Goal: Task Accomplishment & Management: Use online tool/utility

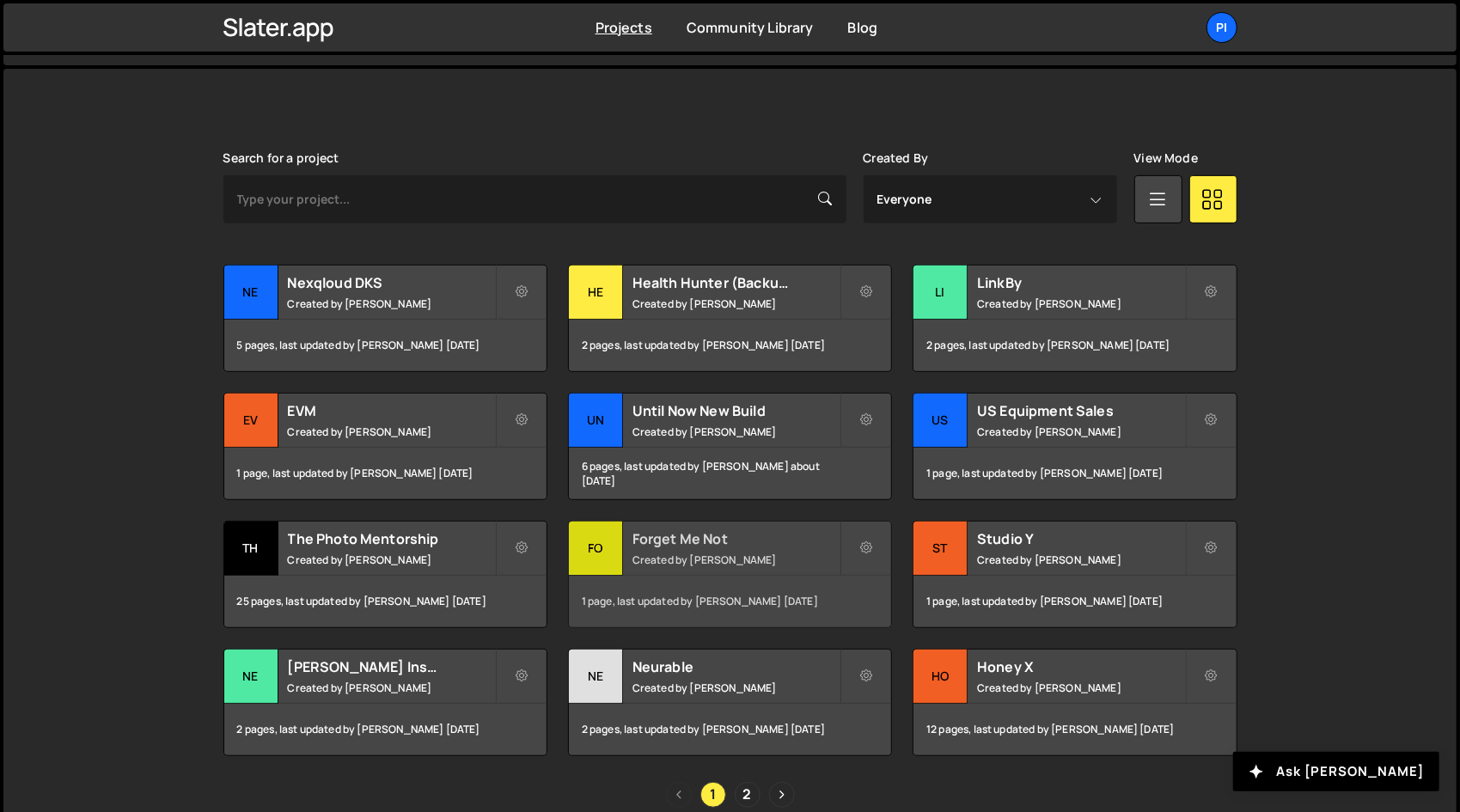
scroll to position [504, 0]
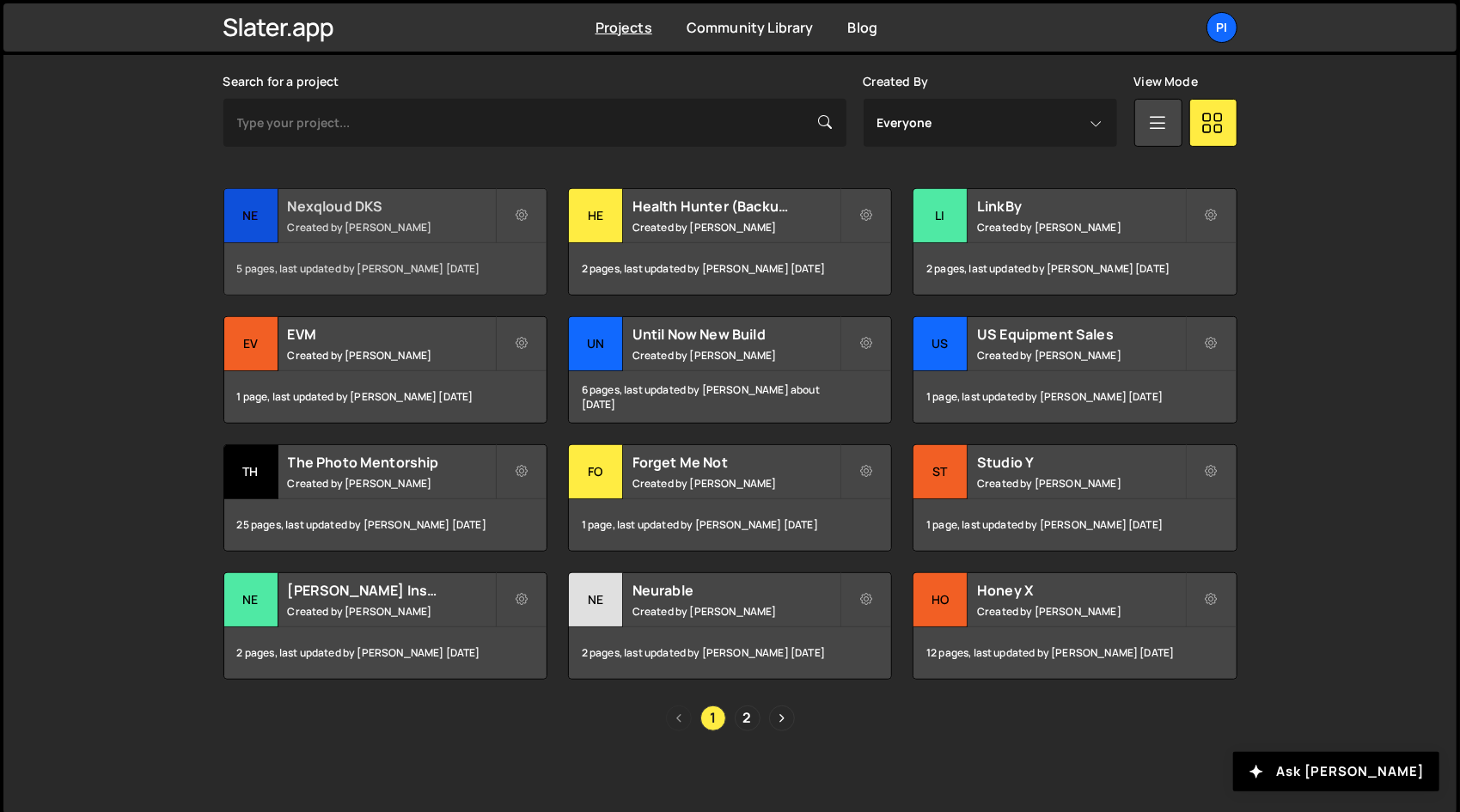
click at [377, 220] on small "Created by Richard Burles" at bounding box center [391, 227] width 207 height 15
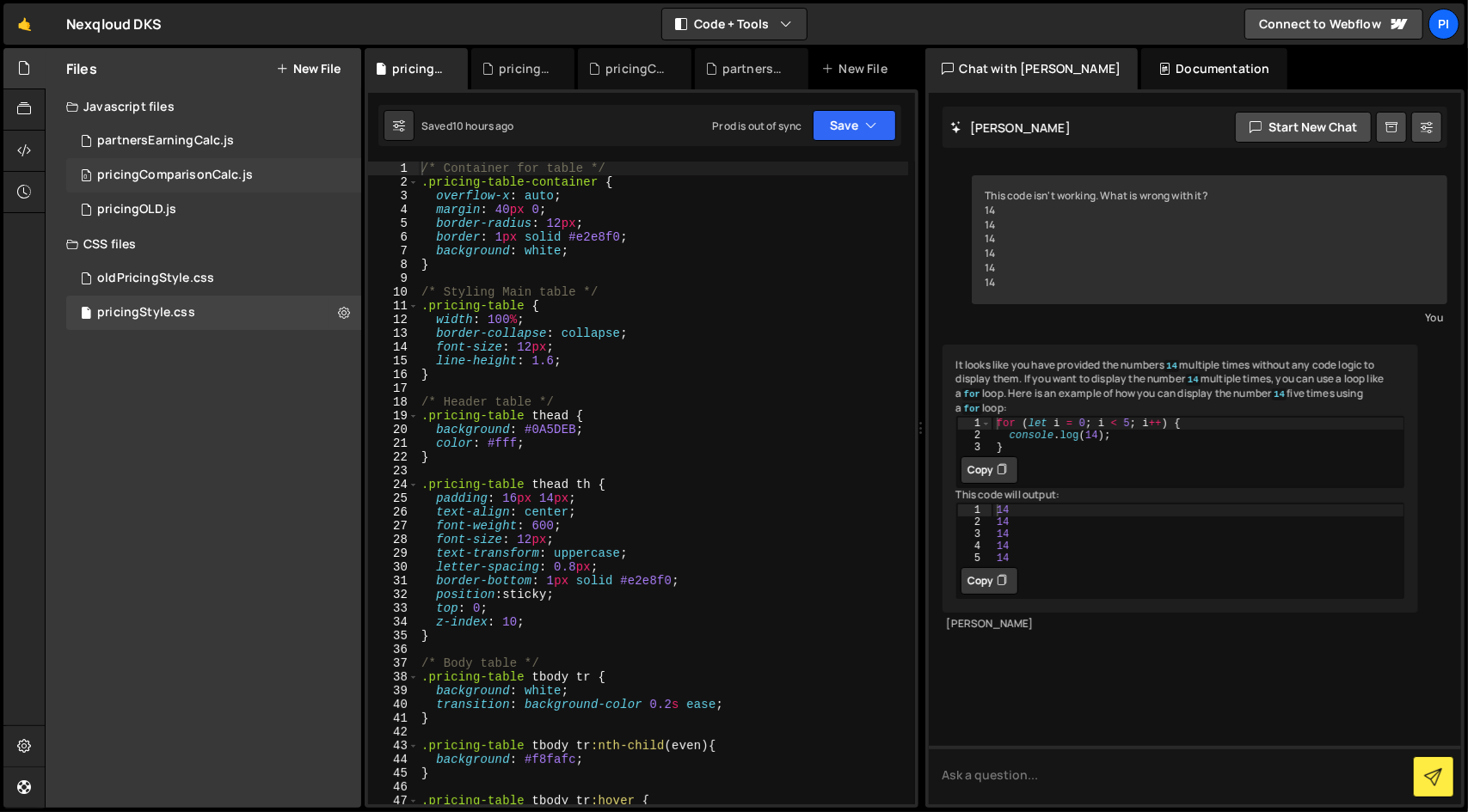
click at [211, 170] on div "pricingComparisonCalc.js" at bounding box center [175, 175] width 156 height 15
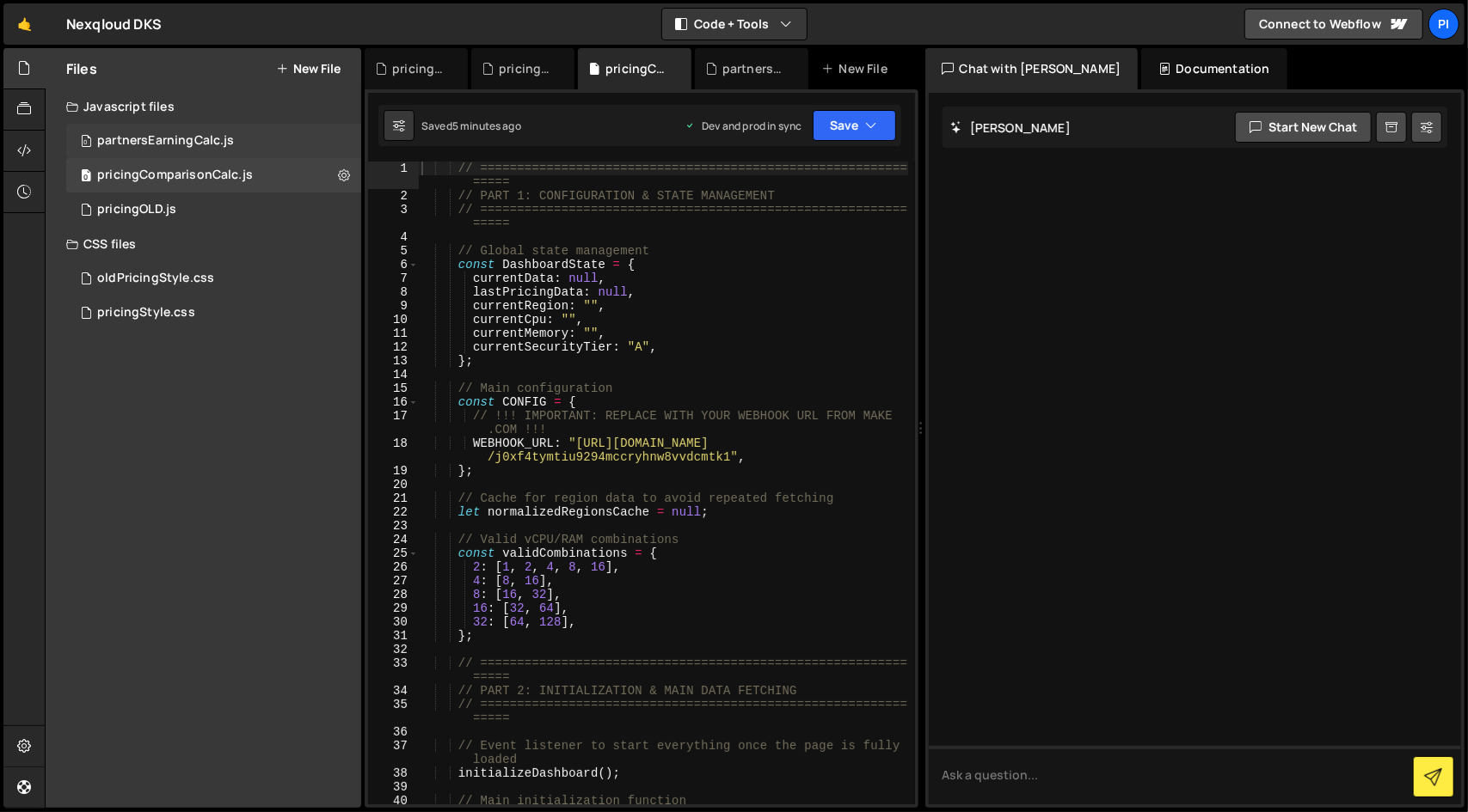
click at [242, 143] on div "0 partnersEarningCalc.js 0" at bounding box center [213, 141] width 295 height 35
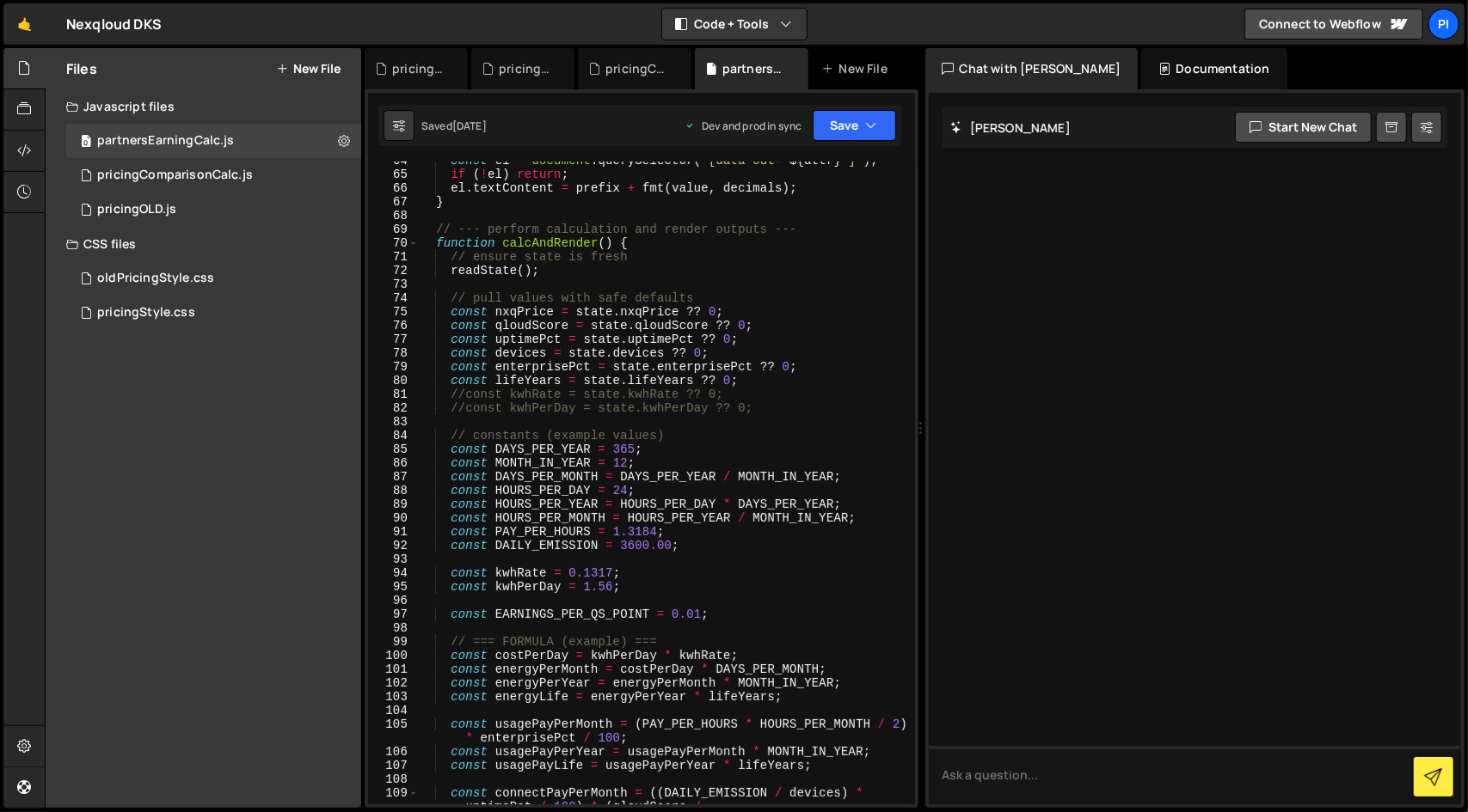
scroll to position [964, 0]
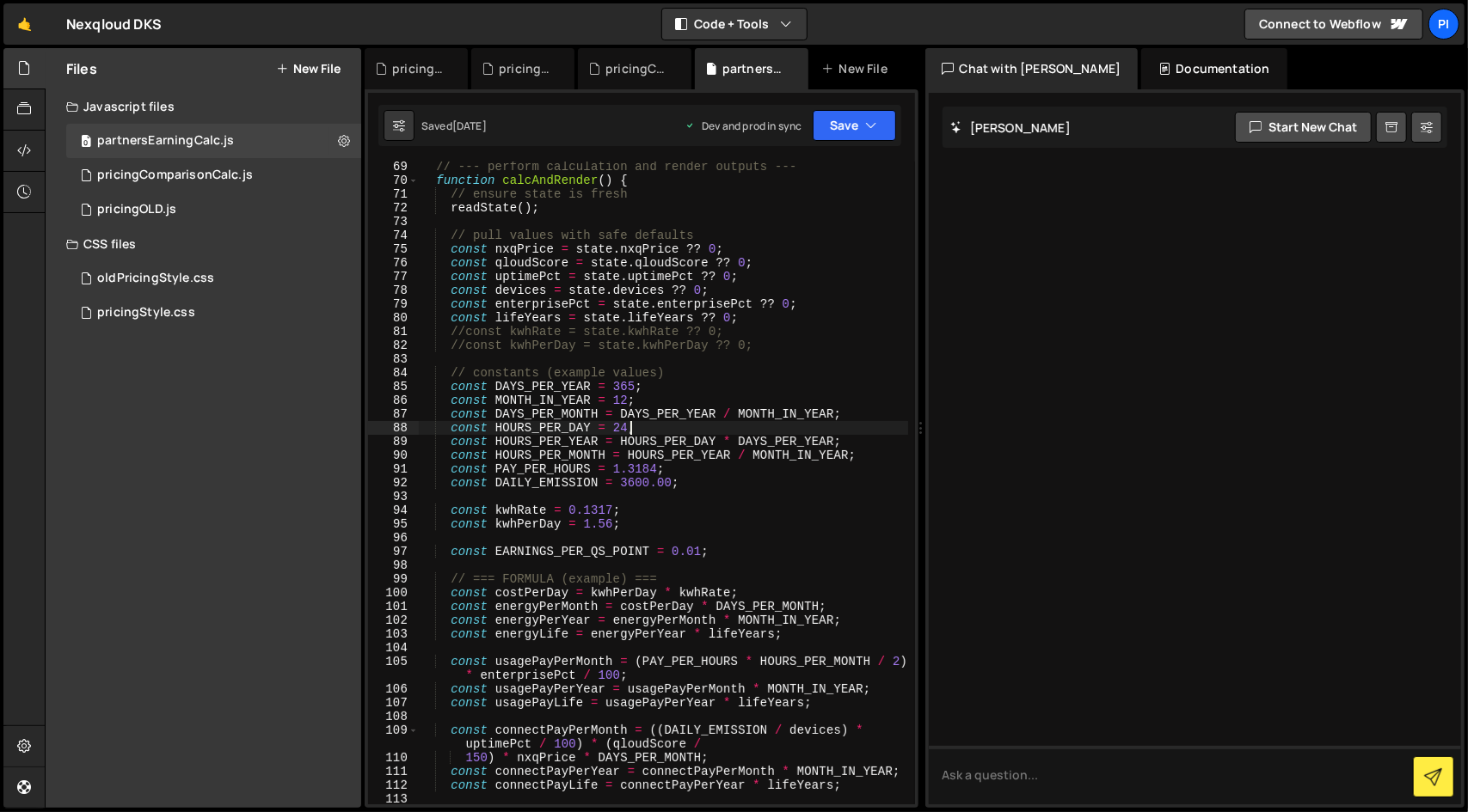
click at [695, 430] on div "// --- perform calculation and render outputs --- function calcAndRender ( ) { …" at bounding box center [662, 501] width 490 height 684
click at [650, 414] on div "// --- perform calculation and render outputs --- function calcAndRender ( ) { …" at bounding box center [662, 501] width 490 height 684
click at [772, 416] on div "// --- perform calculation and render outputs --- function calcAndRender ( ) { …" at bounding box center [662, 501] width 490 height 684
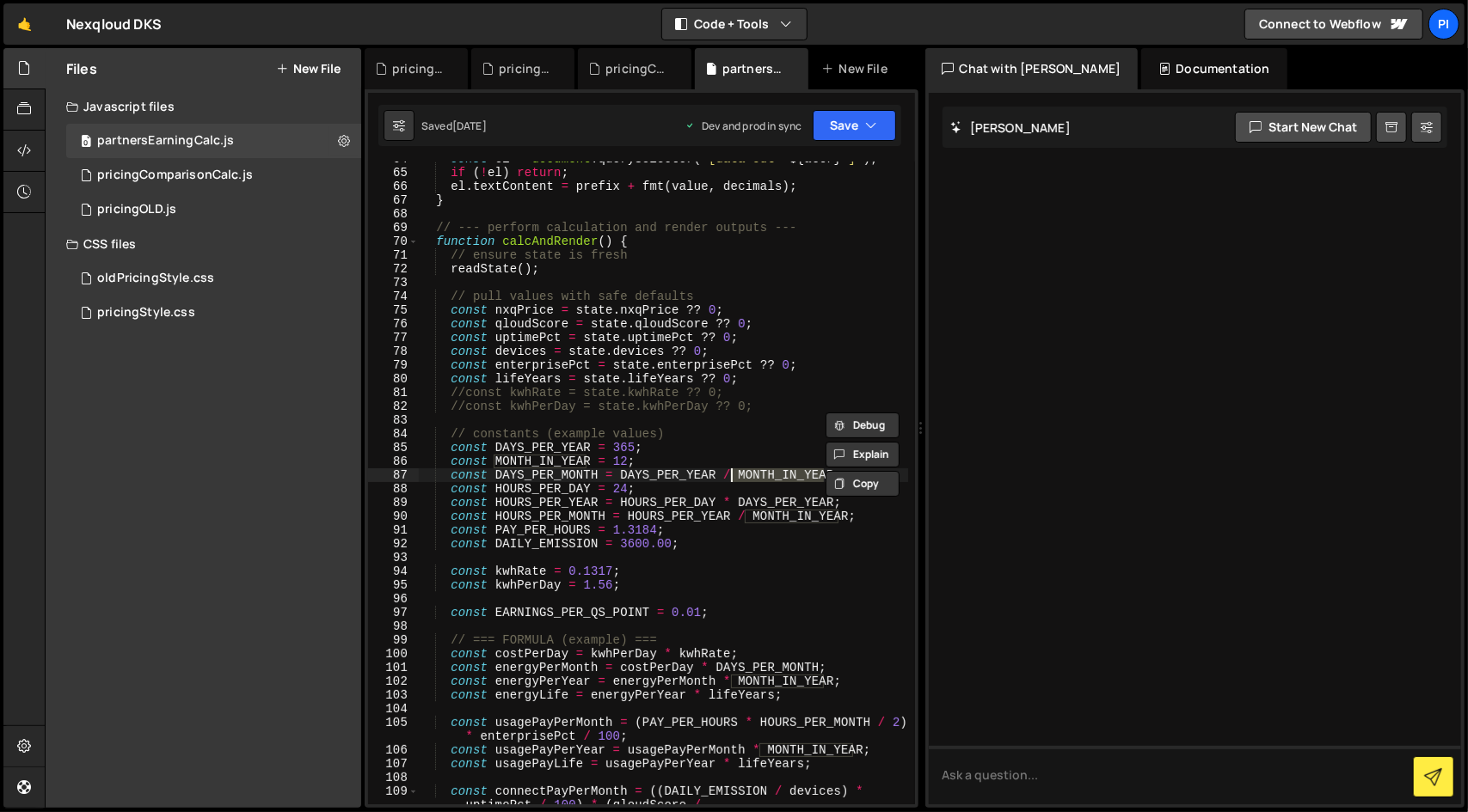
scroll to position [946, 0]
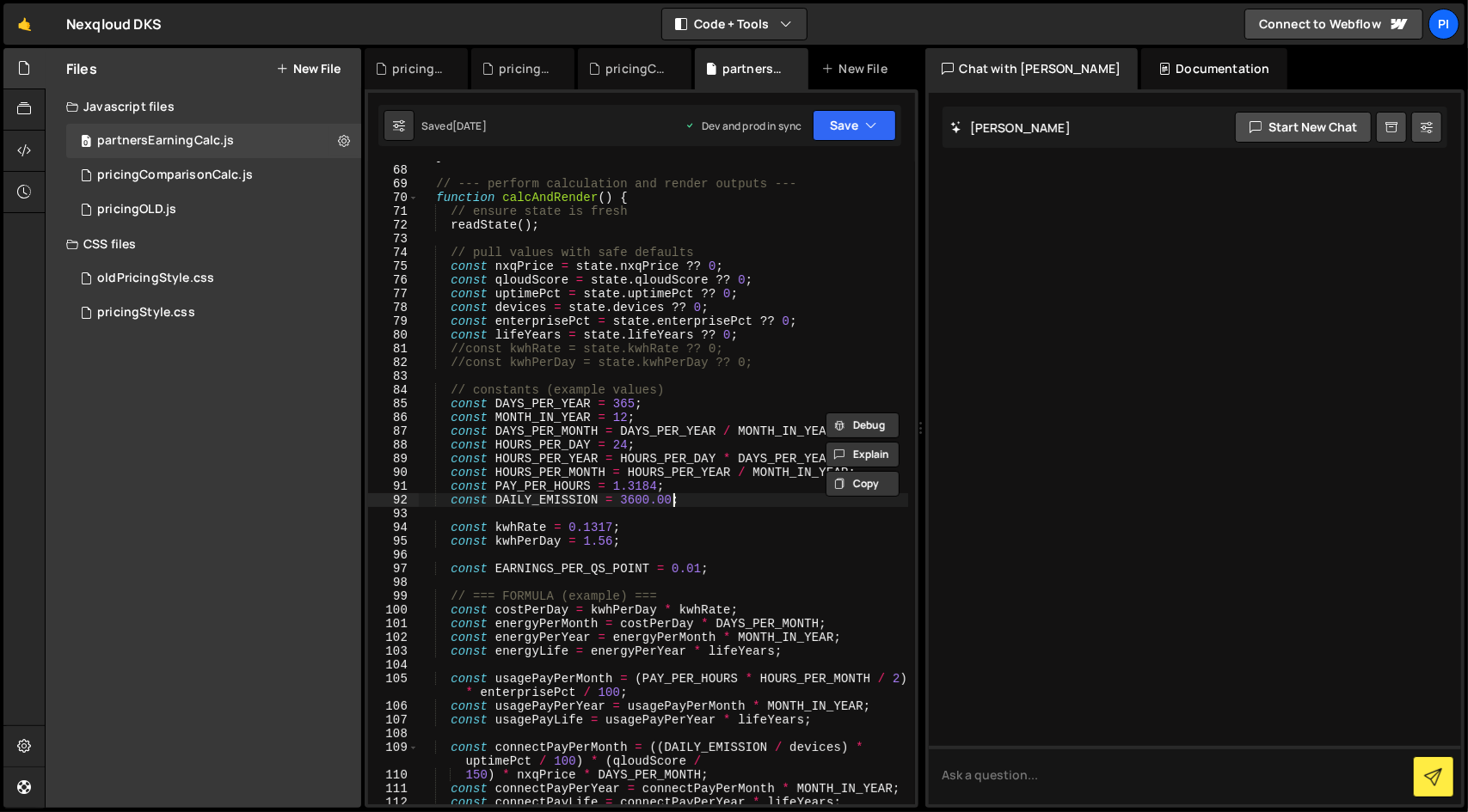
click at [689, 504] on div "} // --- perform calculation and render outputs --- function calcAndRender ( ) …" at bounding box center [662, 484] width 490 height 670
click at [618, 486] on div "} // --- perform calculation and render outputs --- function calcAndRender ( ) …" at bounding box center [662, 484] width 490 height 670
drag, startPoint x: 653, startPoint y: 486, endPoint x: 606, endPoint y: 483, distance: 47.1
click at [606, 483] on div "} // --- perform calculation and render outputs --- function calcAndRender ( ) …" at bounding box center [662, 484] width 490 height 670
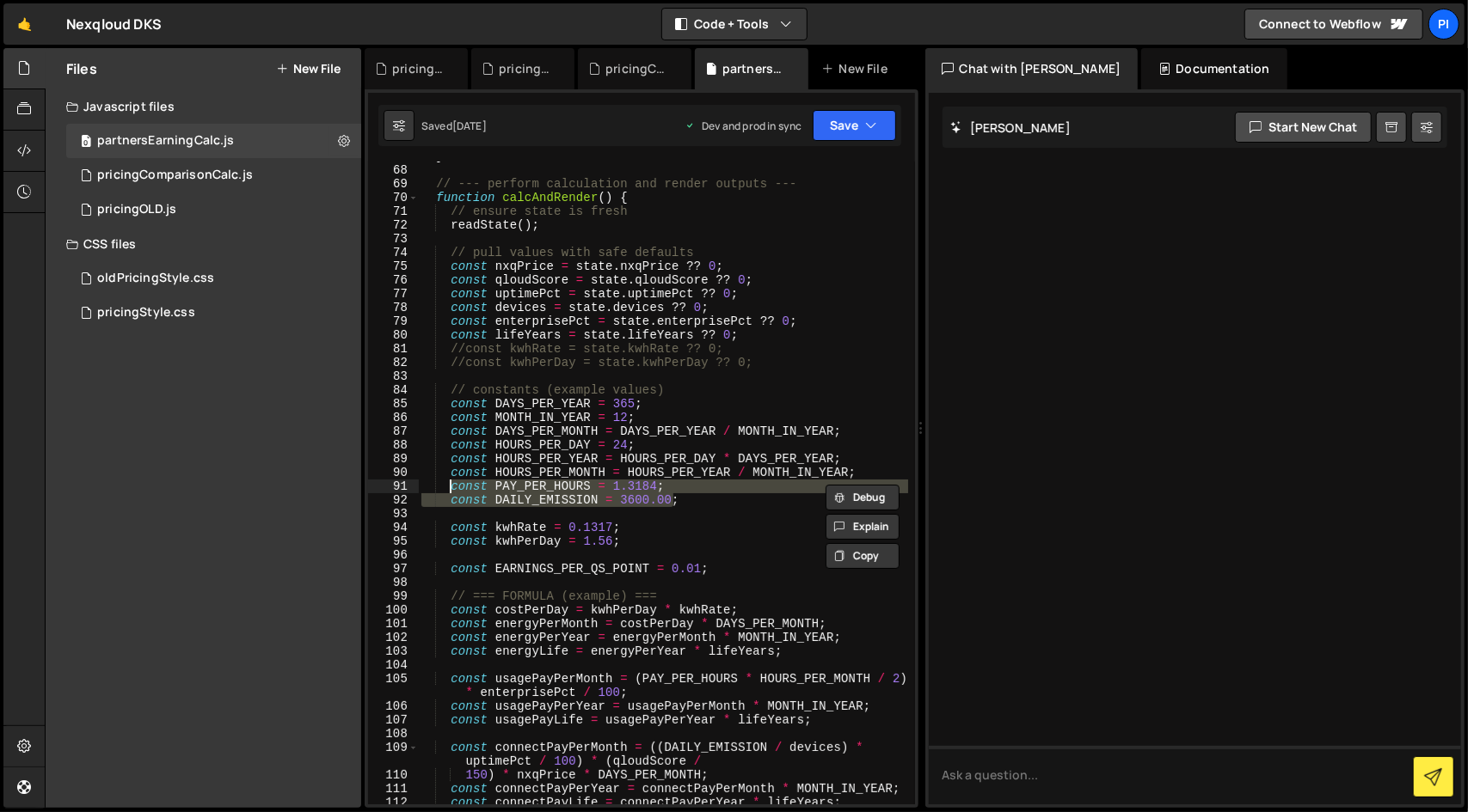
drag, startPoint x: 678, startPoint y: 500, endPoint x: 452, endPoint y: 488, distance: 226.3
click at [452, 488] on div "} // --- perform calculation and render outputs --- function calcAndRender ( ) …" at bounding box center [662, 484] width 490 height 670
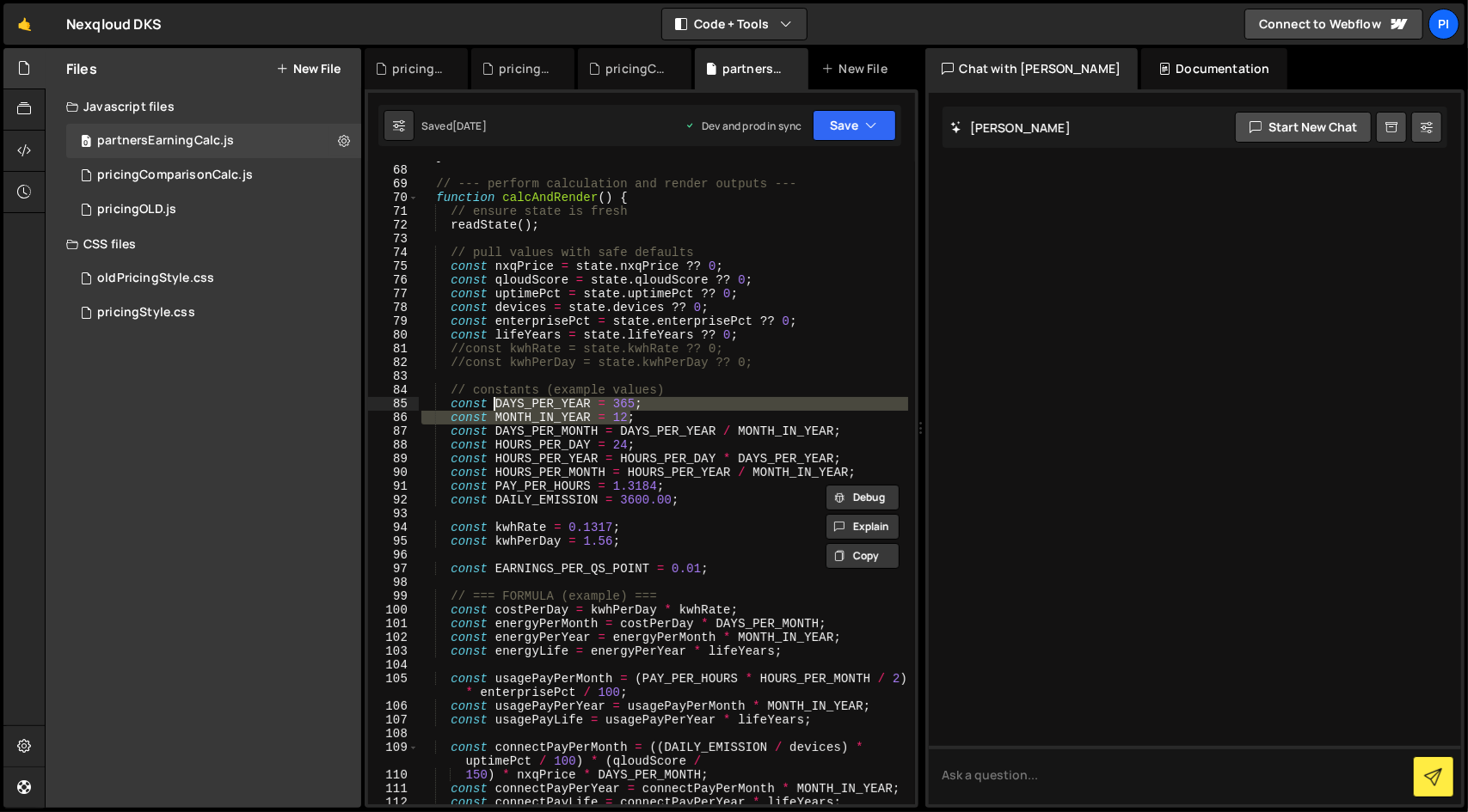
drag, startPoint x: 640, startPoint y: 416, endPoint x: 474, endPoint y: 405, distance: 166.4
click at [474, 405] on div "} // --- perform calculation and render outputs --- function calcAndRender ( ) …" at bounding box center [662, 484] width 490 height 670
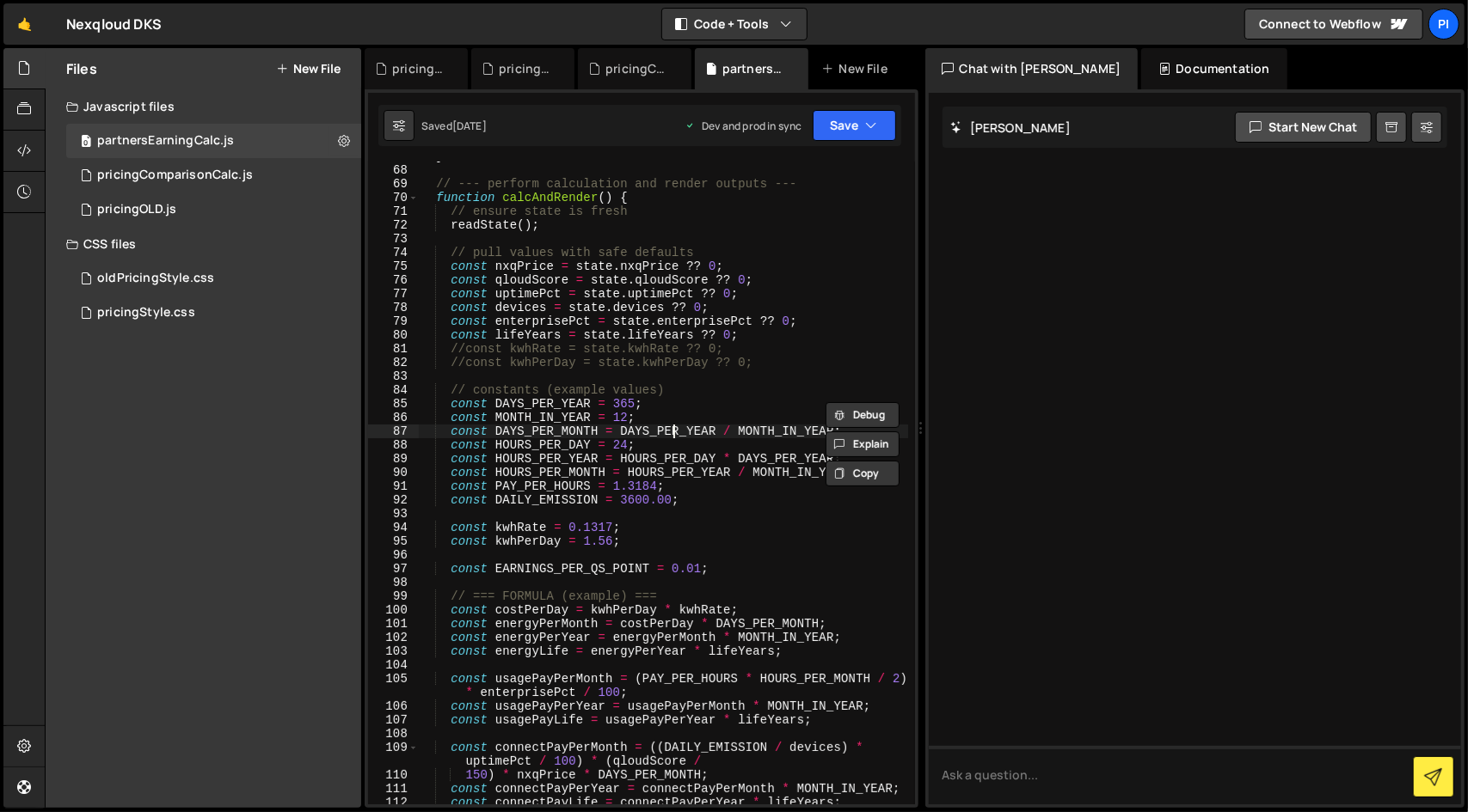
click at [671, 432] on div "} // --- perform calculation and render outputs --- function calcAndRender ( ) …" at bounding box center [662, 484] width 490 height 670
click at [633, 534] on div "} // --- perform calculation and render outputs --- function calcAndRender ( ) …" at bounding box center [662, 484] width 490 height 670
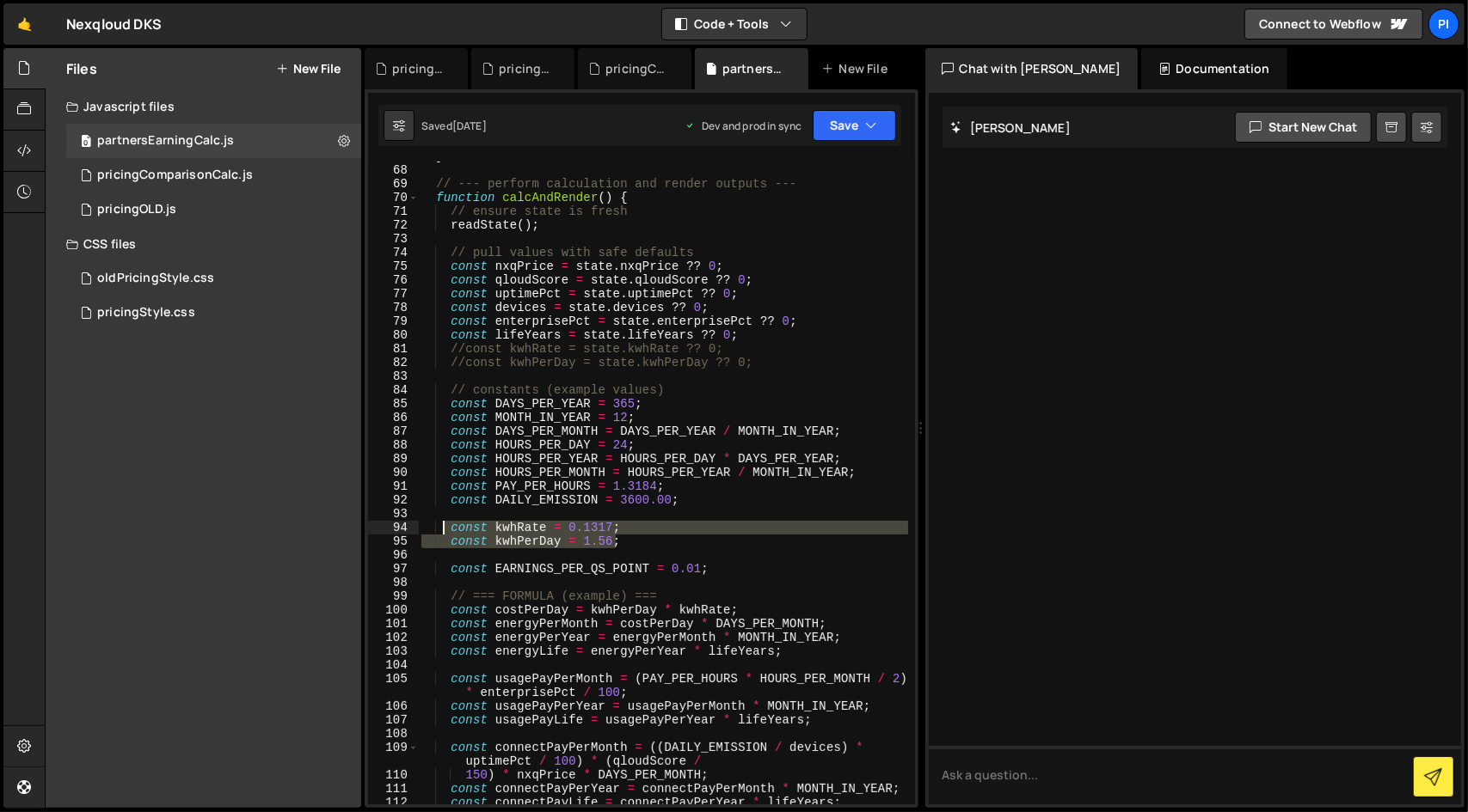
drag, startPoint x: 632, startPoint y: 542, endPoint x: 445, endPoint y: 524, distance: 187.9
click at [445, 524] on div "} // --- perform calculation and render outputs --- function calcAndRender ( ) …" at bounding box center [662, 484] width 490 height 670
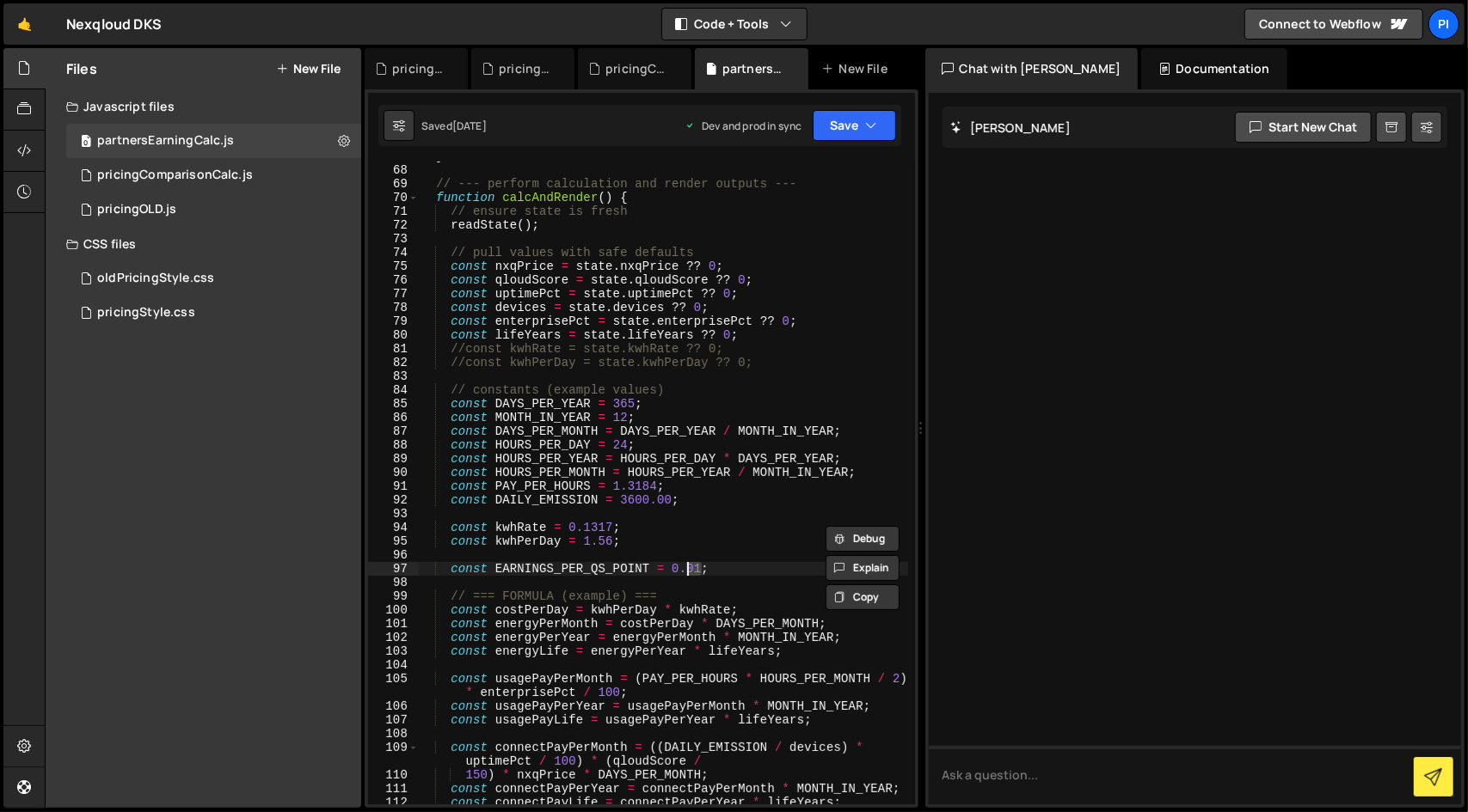
drag, startPoint x: 710, startPoint y: 573, endPoint x: 718, endPoint y: 577, distance: 8.9
click at [718, 577] on div "} // --- perform calculation and render outputs --- function calcAndRender ( ) …" at bounding box center [662, 484] width 490 height 670
click at [692, 568] on div "} // --- perform calculation and render outputs --- function calcAndRender ( ) …" at bounding box center [662, 484] width 490 height 670
type textarea "const EARNINGS_PER_QS_POINT = 0.01;"
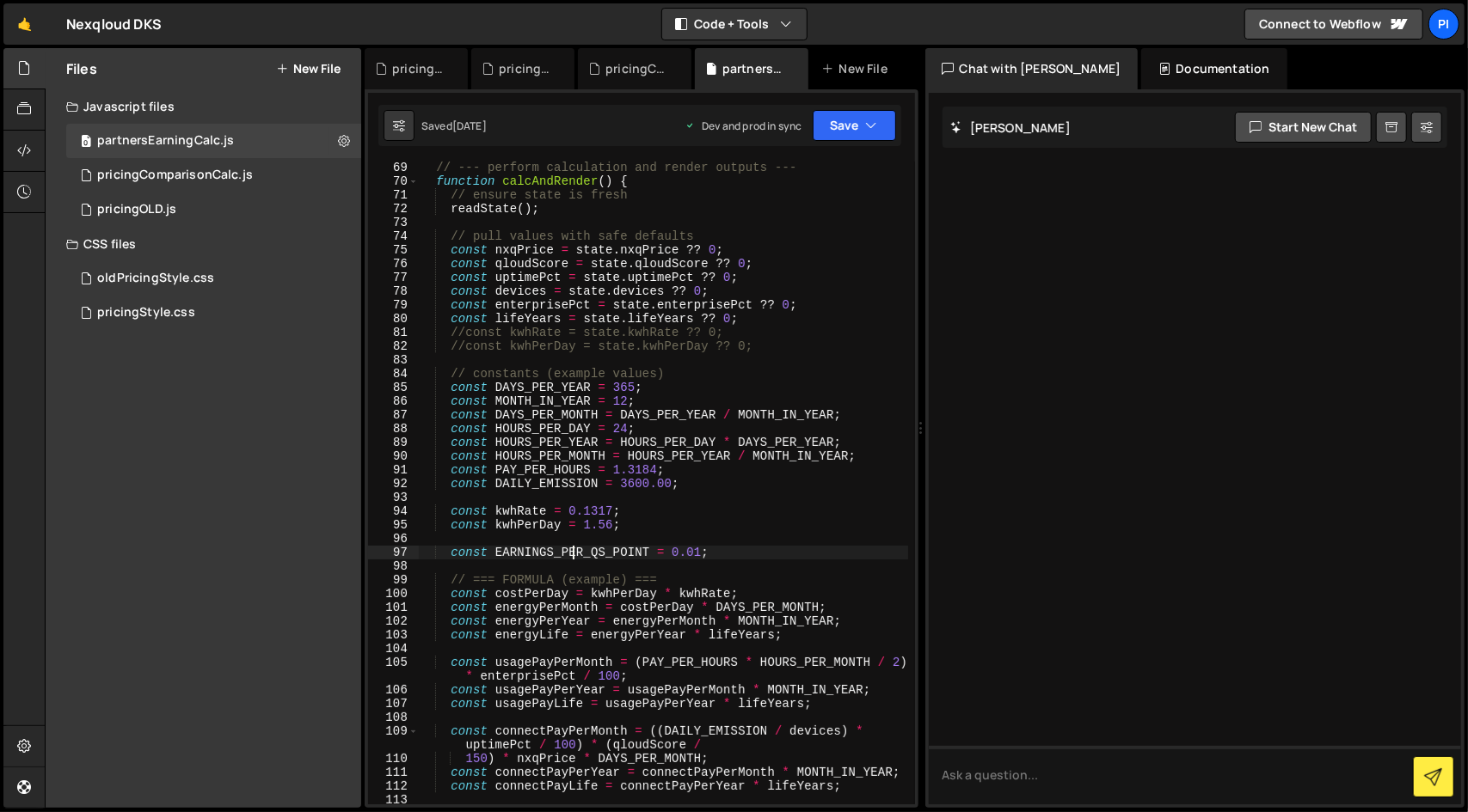
click at [573, 550] on div "// --- perform calculation and render outputs --- function calcAndRender ( ) { …" at bounding box center [662, 502] width 490 height 684
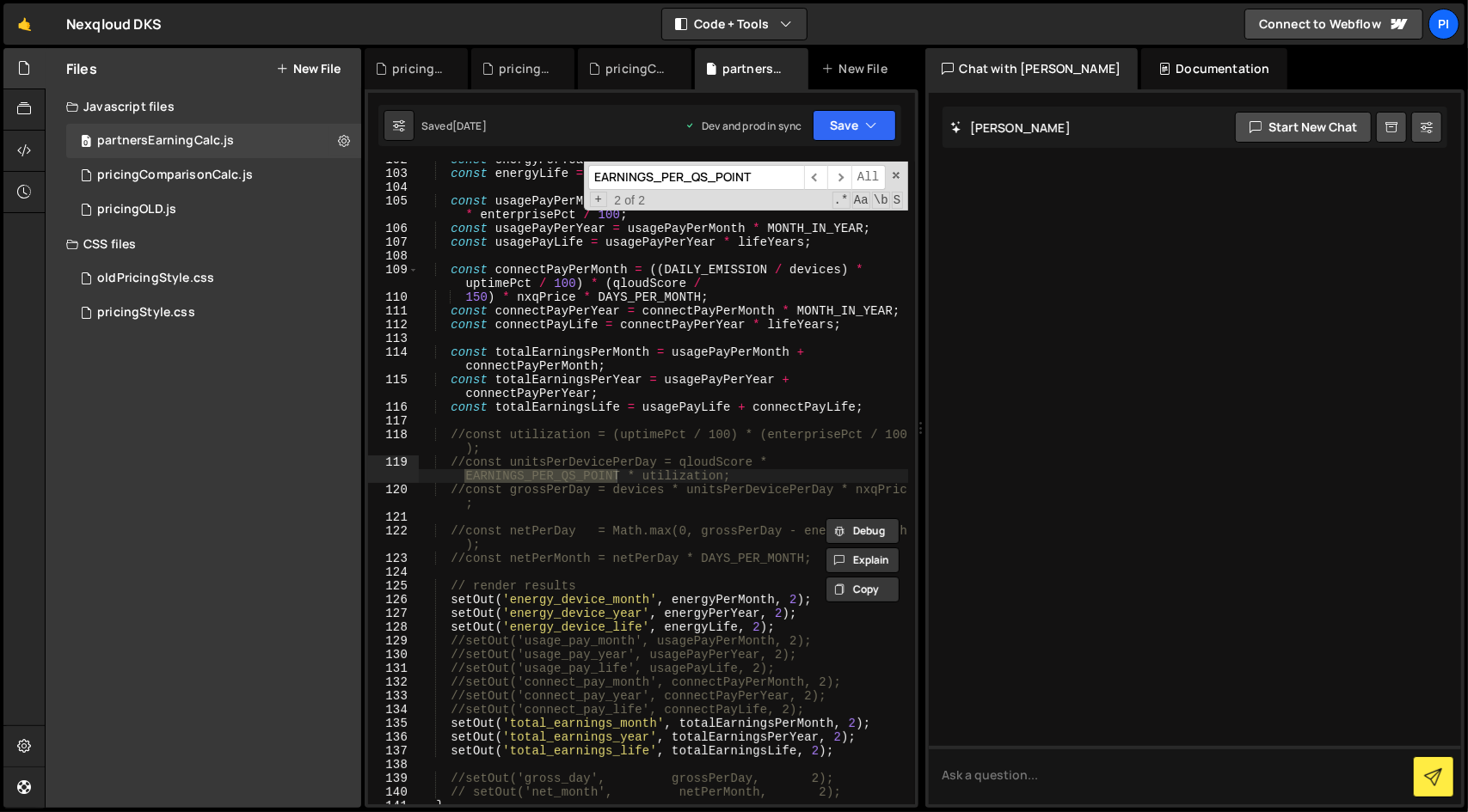
scroll to position [1026, 0]
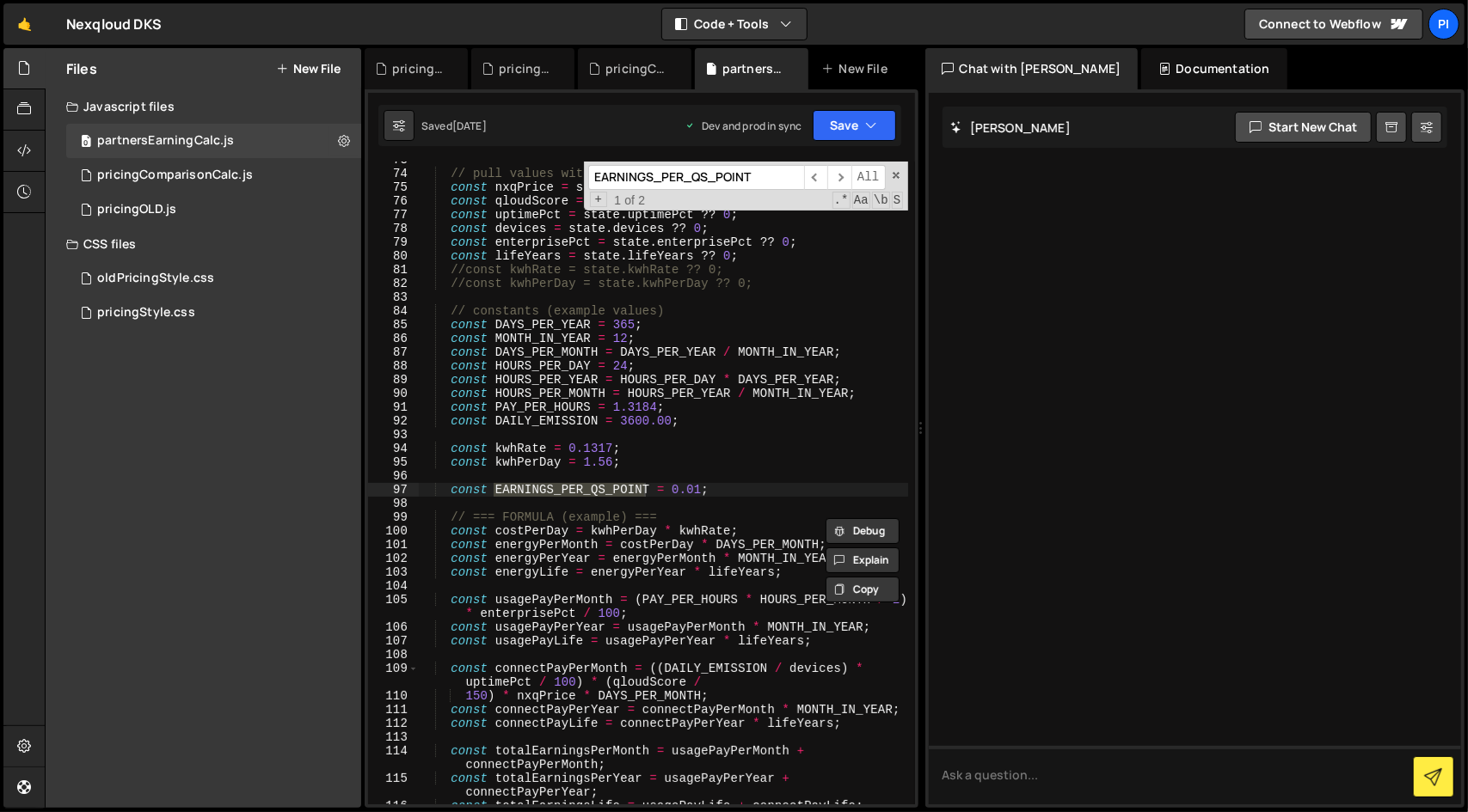
click at [894, 169] on div "EARNINGS_PER_QS_POINT ​ ​ All Replace All + 1 of 2 .* Aa \b S" at bounding box center [745, 186] width 324 height 49
click at [894, 176] on span at bounding box center [895, 175] width 12 height 12
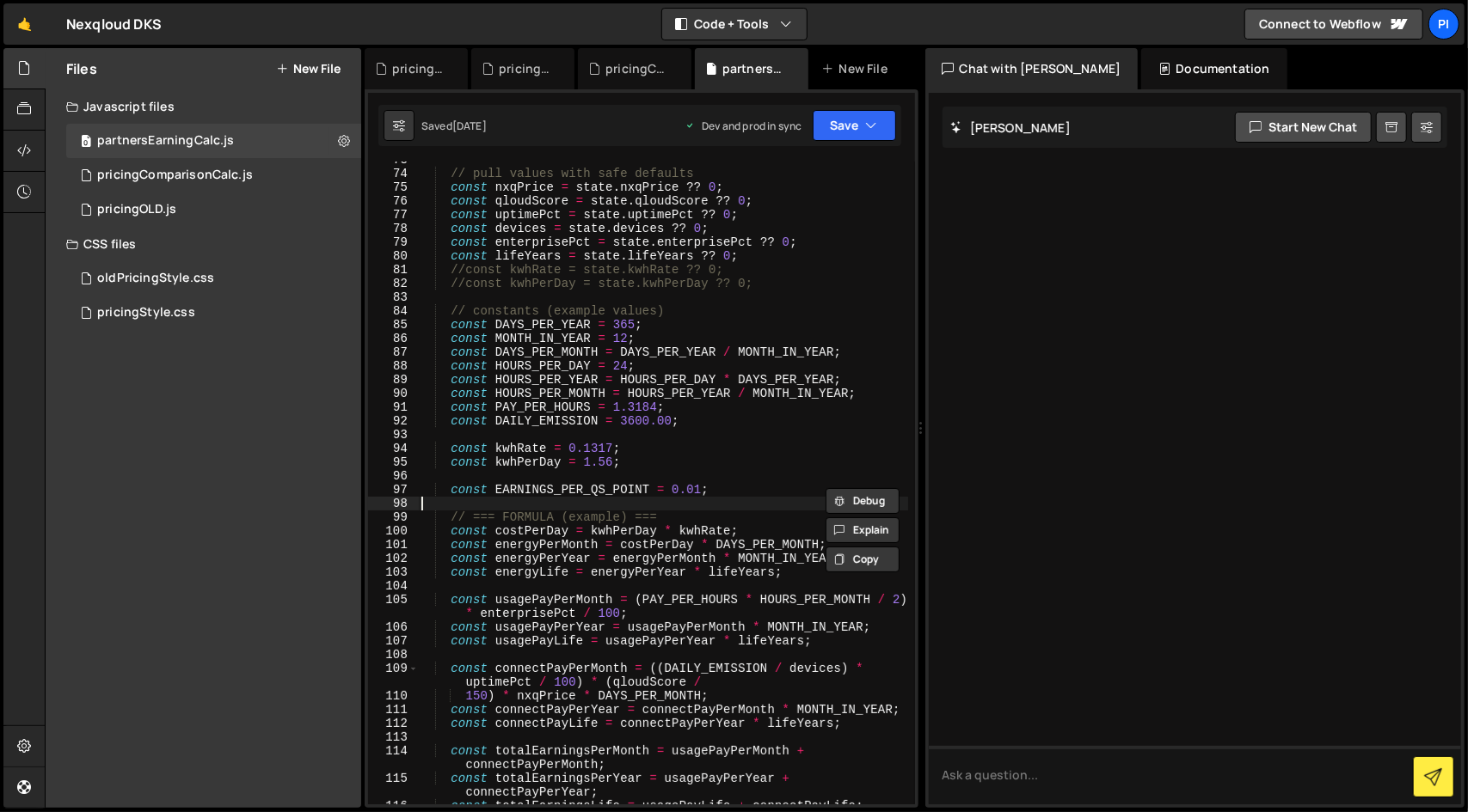
click at [745, 504] on div "// pull values with safe defaults const nxqPrice = state . nxqPrice ?? 0 ; cons…" at bounding box center [662, 488] width 490 height 670
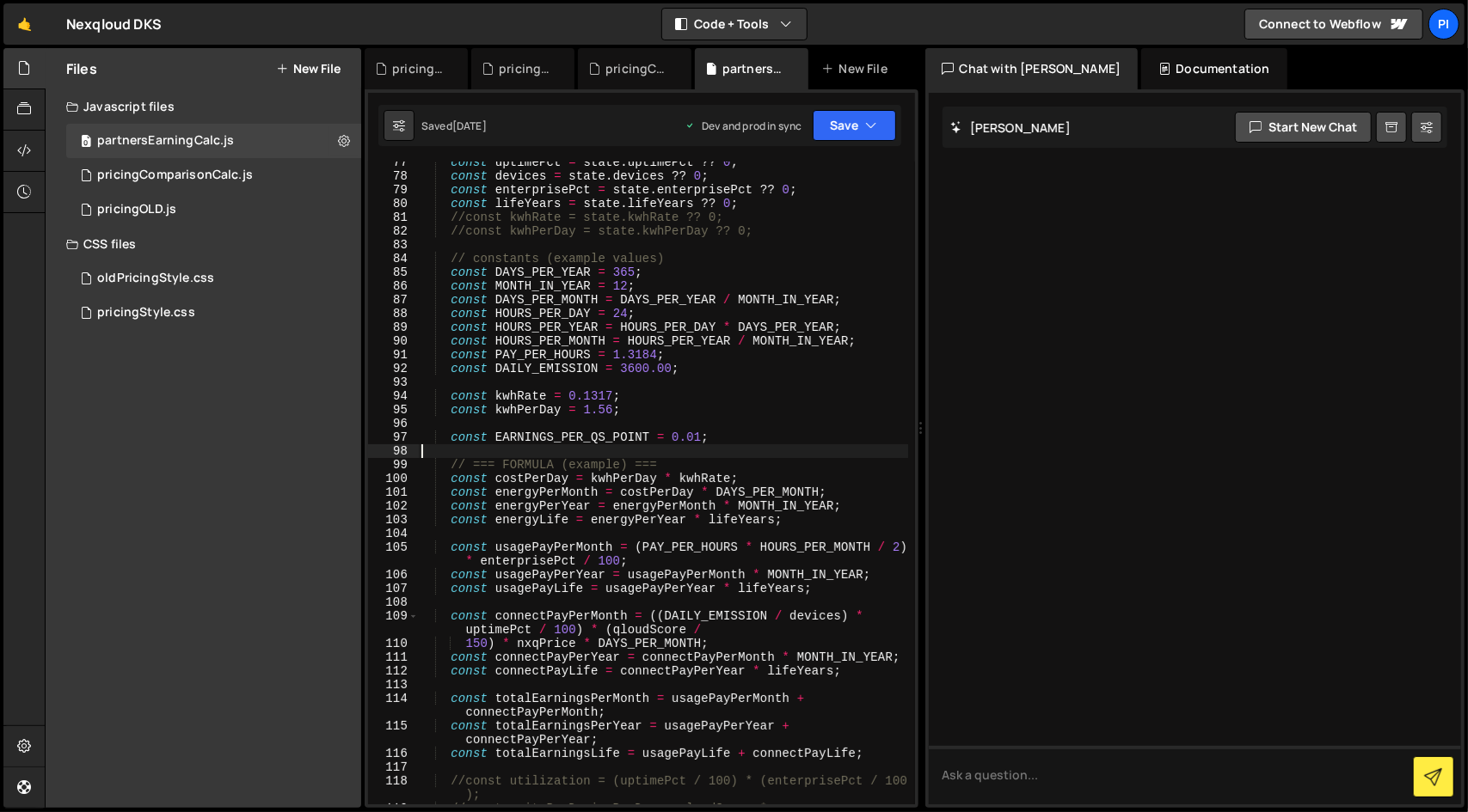
scroll to position [1078, 0]
click at [518, 393] on div "const uptimePct = state . uptimePct ?? 0 ; const devices = state . devices ?? 0…" at bounding box center [662, 498] width 490 height 684
click at [520, 412] on div "const uptimePct = state . uptimePct ?? 0 ; const devices = state . devices ?? 0…" at bounding box center [662, 498] width 490 height 684
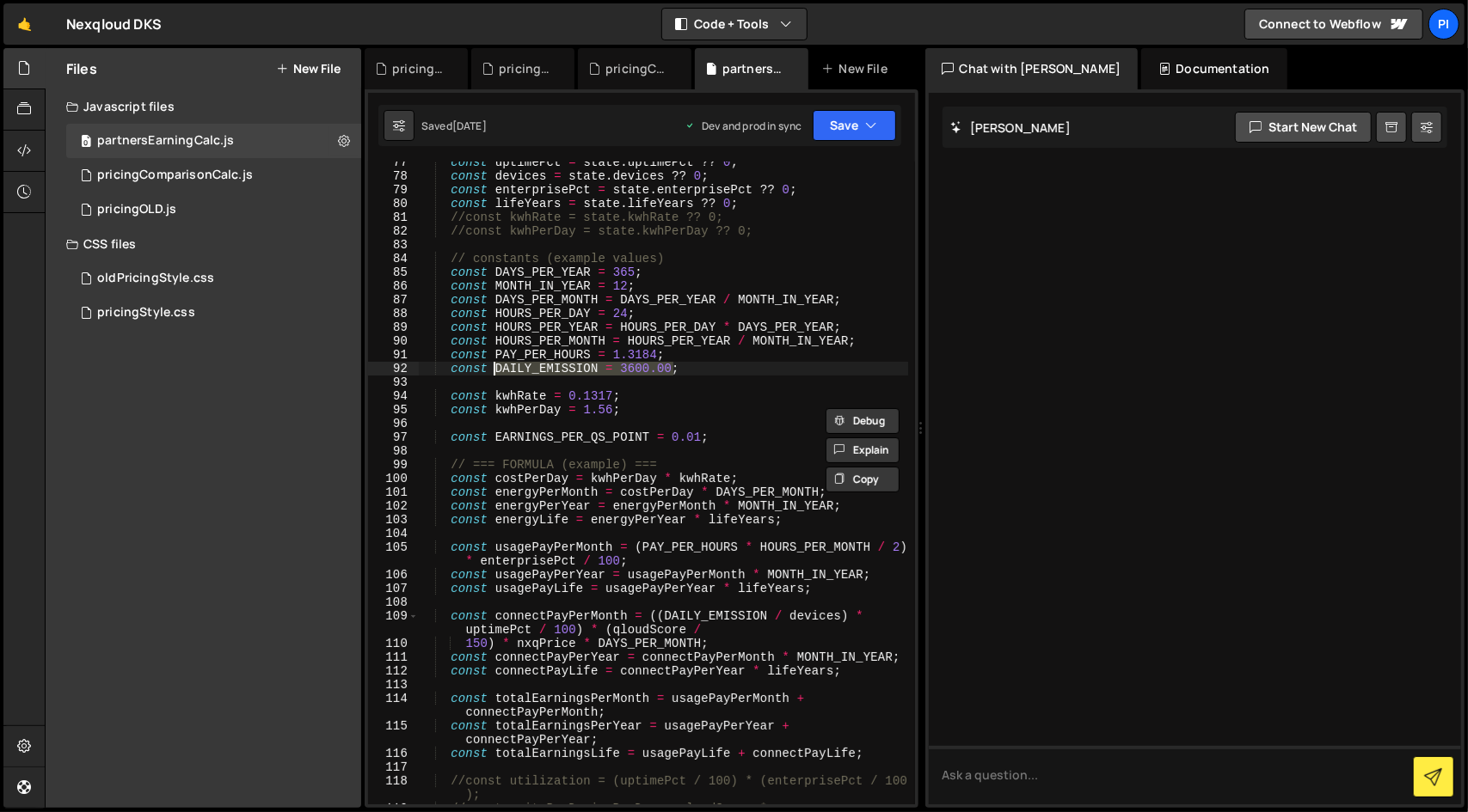
drag, startPoint x: 685, startPoint y: 368, endPoint x: 490, endPoint y: 365, distance: 195.0
click at [490, 365] on div "const uptimePct = state . uptimePct ?? 0 ; const devices = state . devices ?? 0…" at bounding box center [662, 498] width 490 height 684
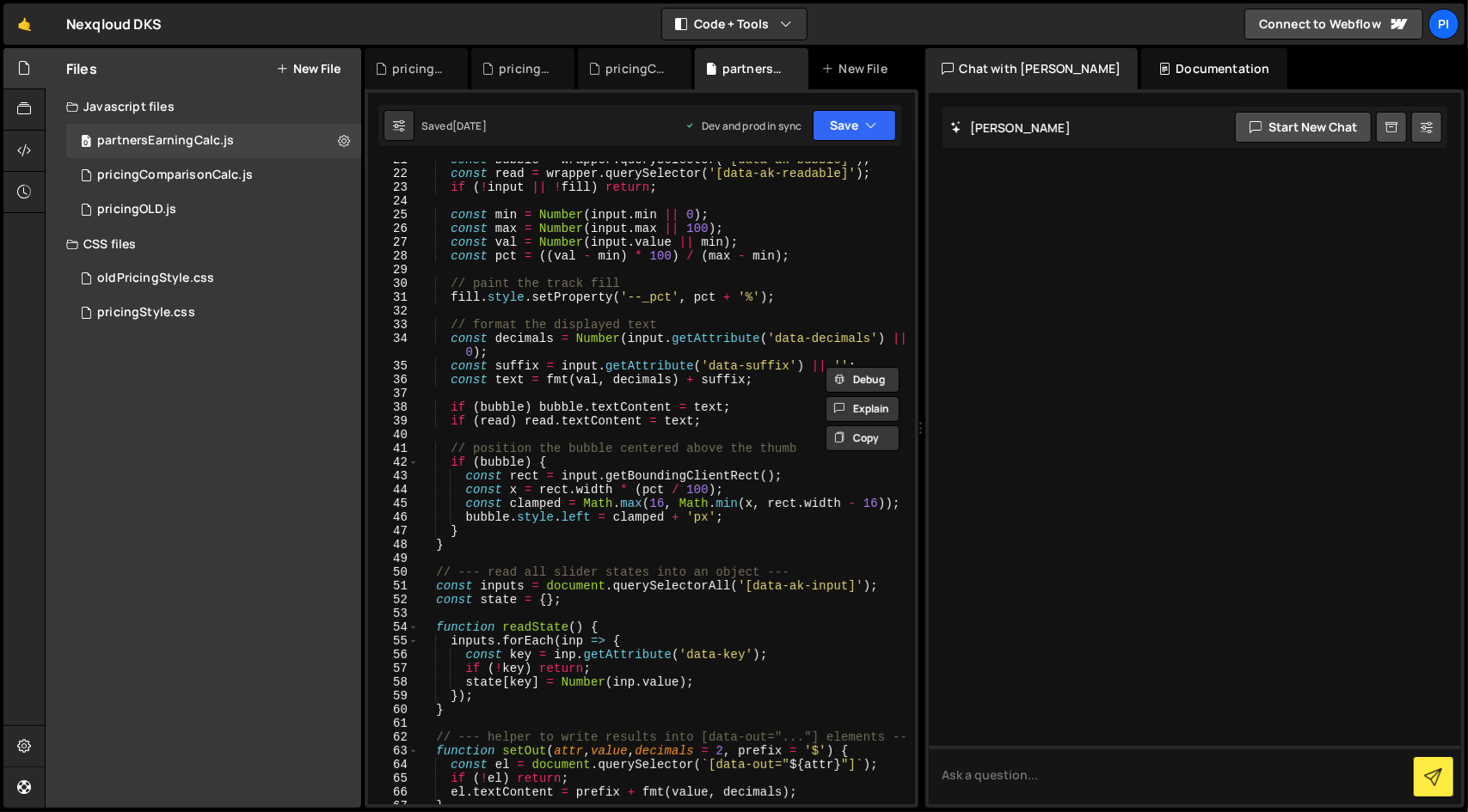
scroll to position [0, 0]
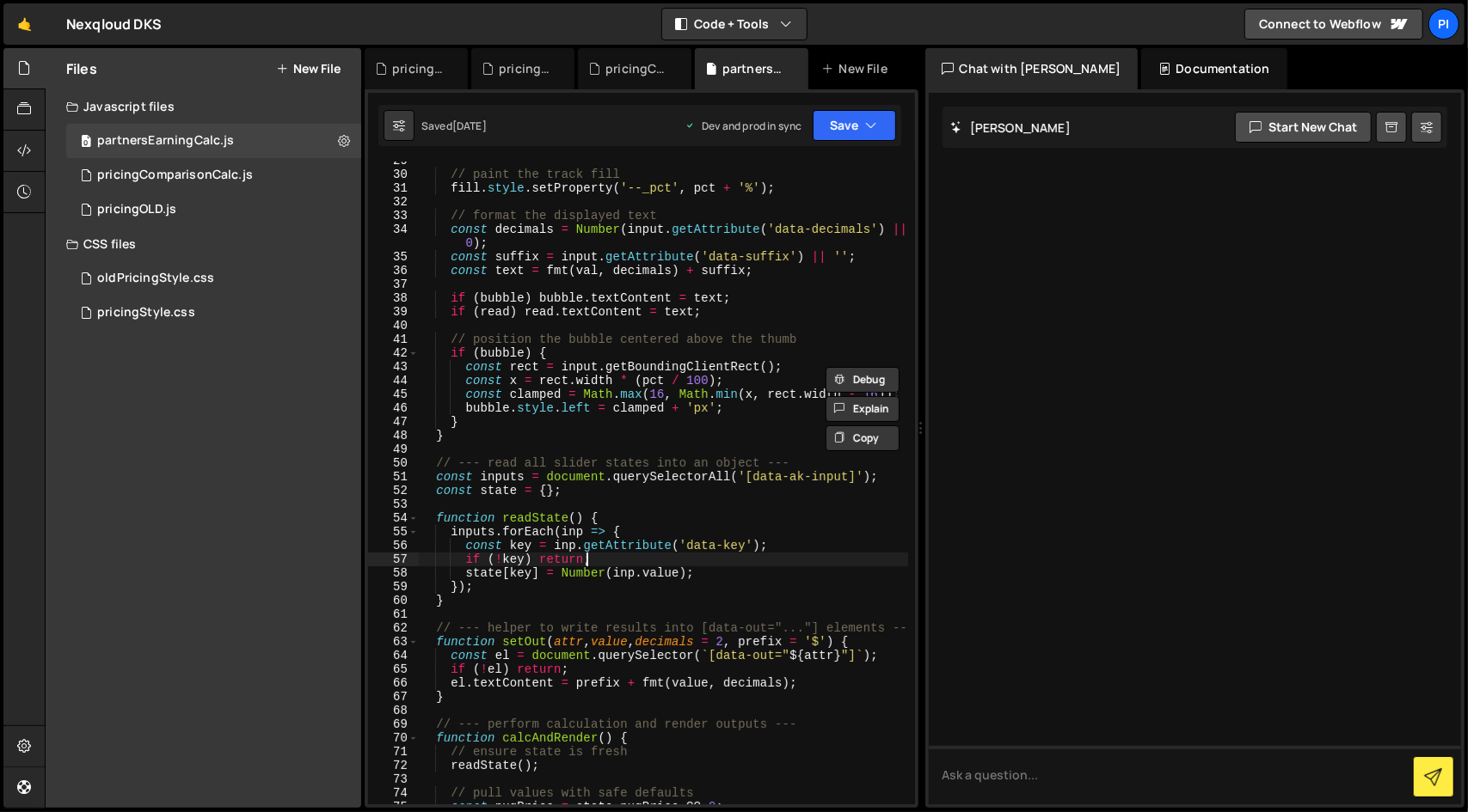
click at [602, 555] on div "// paint the track fill fill . style . setProperty ( '--_pct' , pct + '%' ) ; /…" at bounding box center [662, 488] width 490 height 670
type textarea "if (!key) return;"
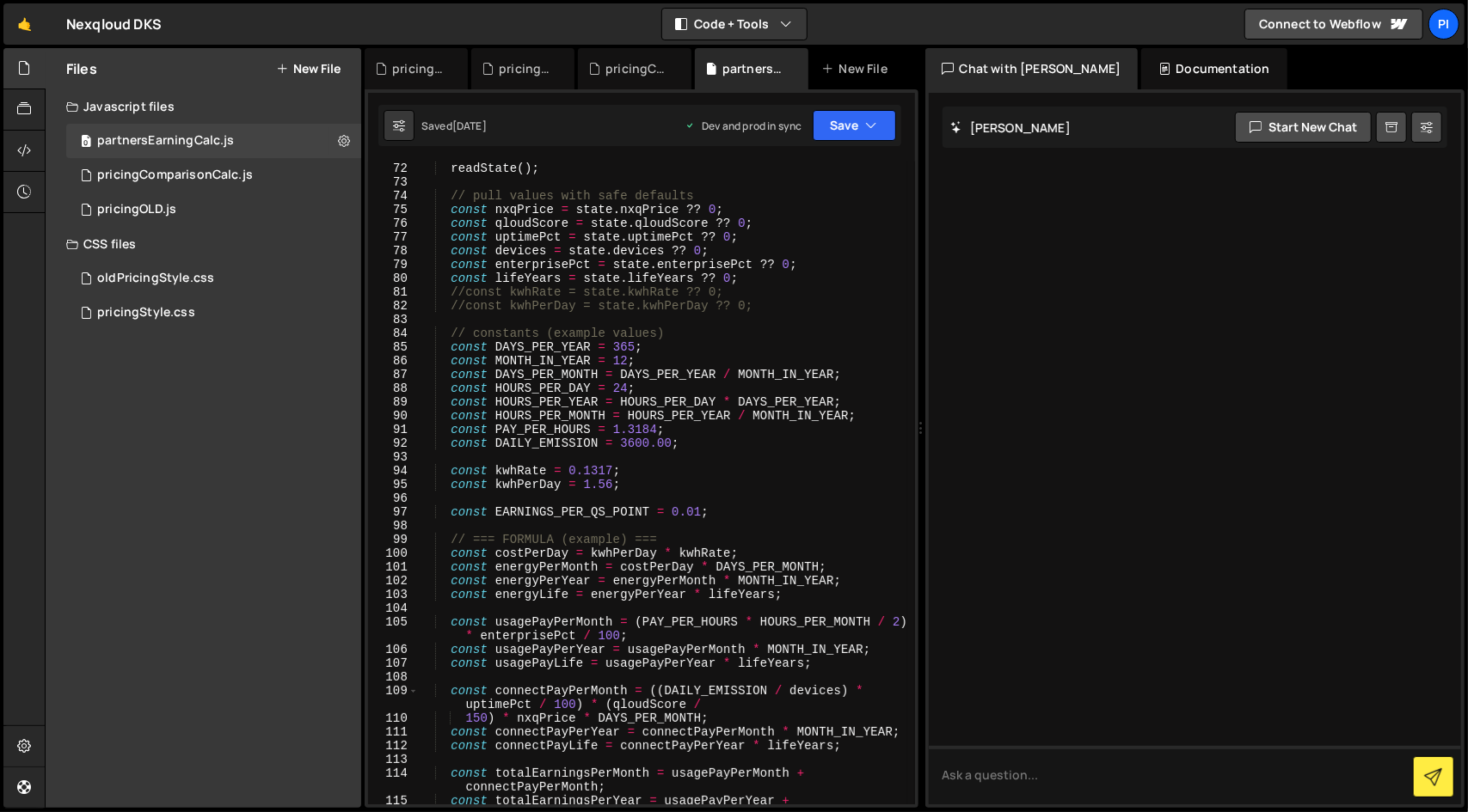
scroll to position [995, 0]
